Goal: Find specific page/section: Find specific page/section

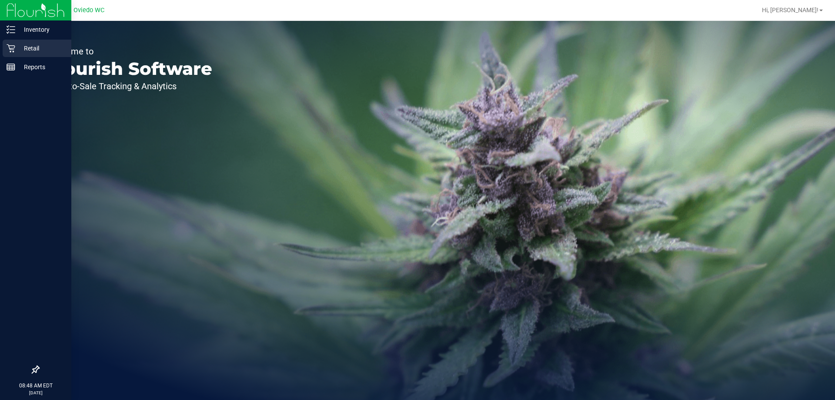
click at [28, 54] on div "Retail" at bounding box center [37, 48] width 69 height 17
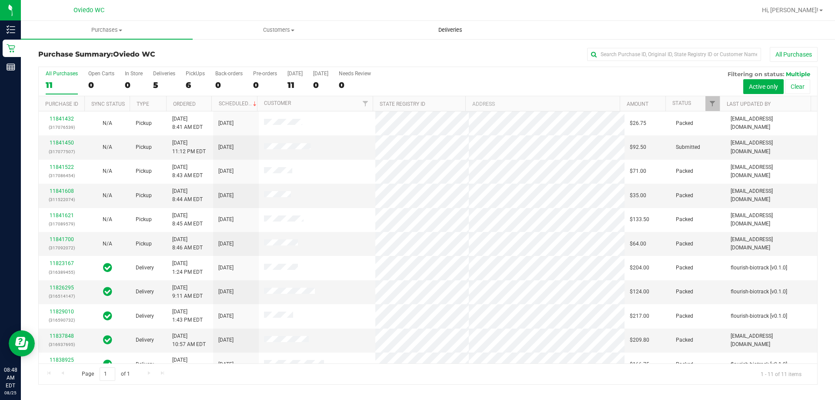
click at [449, 30] on span "Deliveries" at bounding box center [450, 30] width 47 height 8
